Goal: Use online tool/utility: Utilize a website feature to perform a specific function

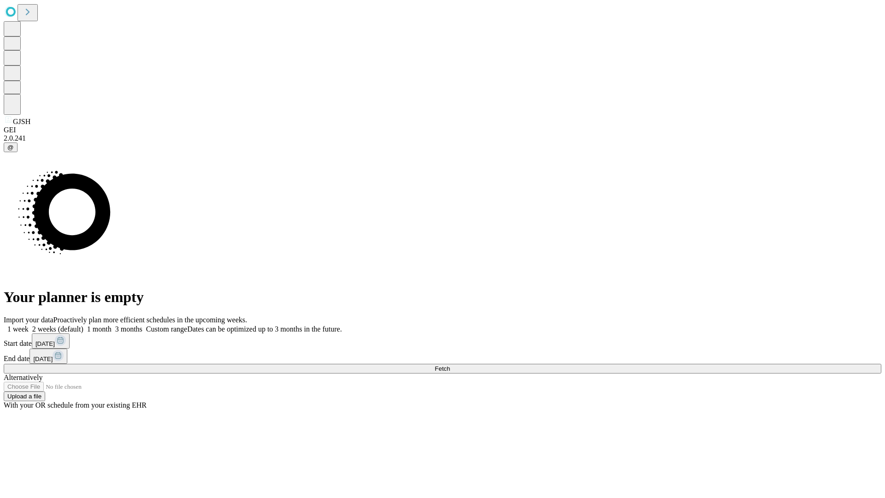
click at [450, 365] on span "Fetch" at bounding box center [442, 368] width 15 height 7
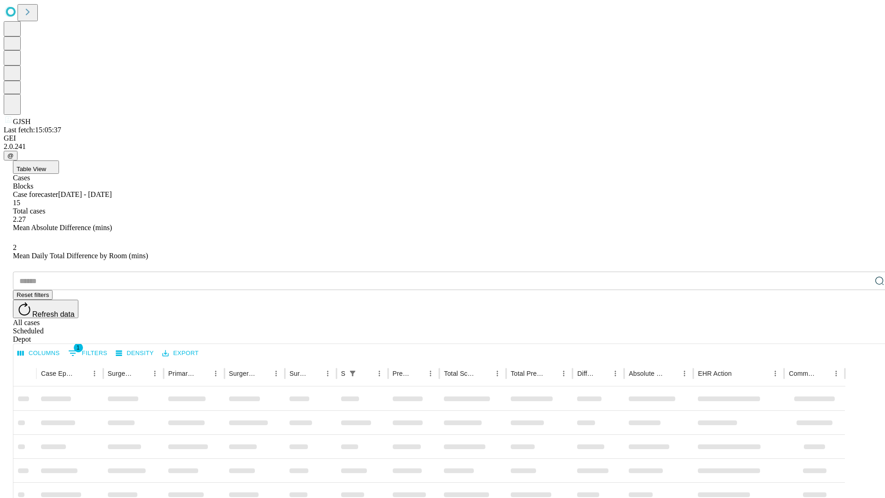
click at [46, 166] on span "Table View" at bounding box center [32, 169] width 30 height 7
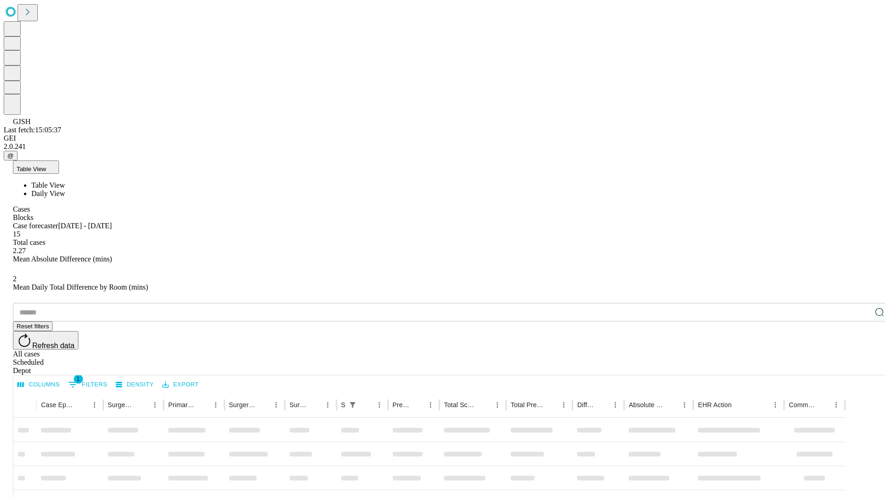
click at [65, 189] on span "Daily View" at bounding box center [48, 193] width 34 height 8
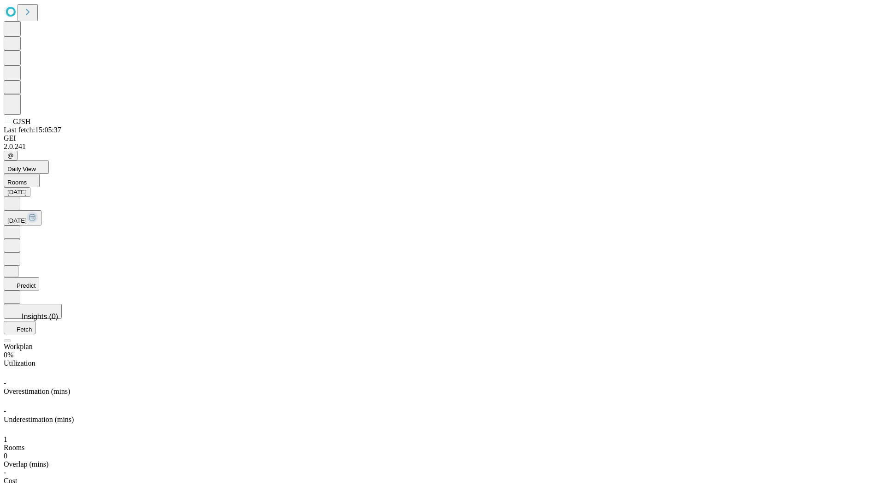
click at [39, 277] on button "Predict" at bounding box center [21, 283] width 35 height 13
